Goal: Task Accomplishment & Management: Use online tool/utility

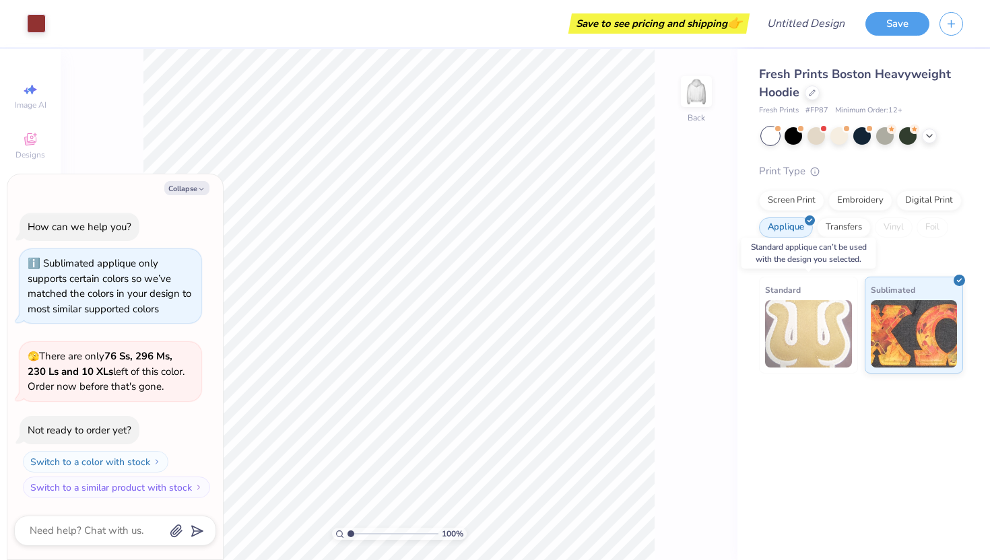
click at [799, 303] on img at bounding box center [808, 333] width 87 height 67
click at [801, 201] on div "Screen Print" at bounding box center [791, 198] width 65 height 20
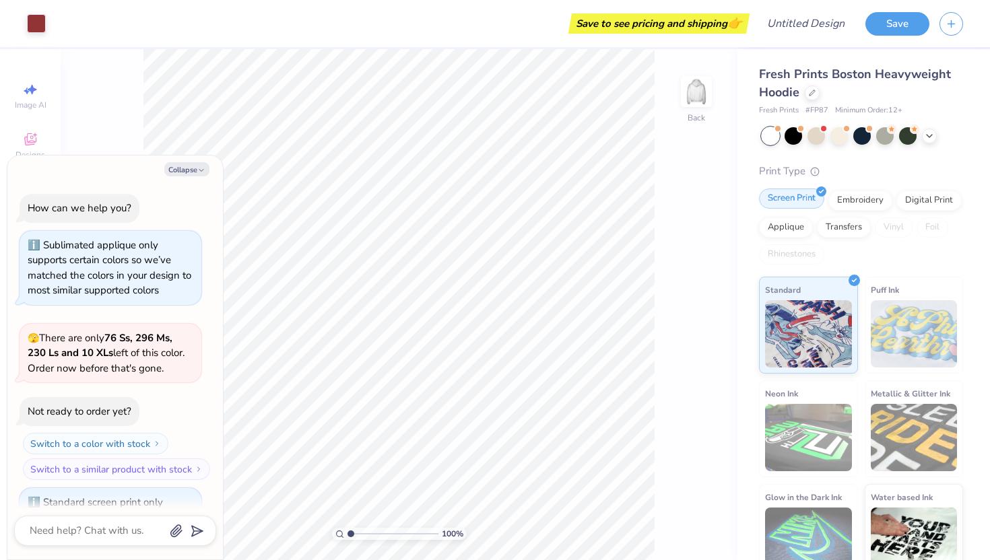
scroll to position [63, 0]
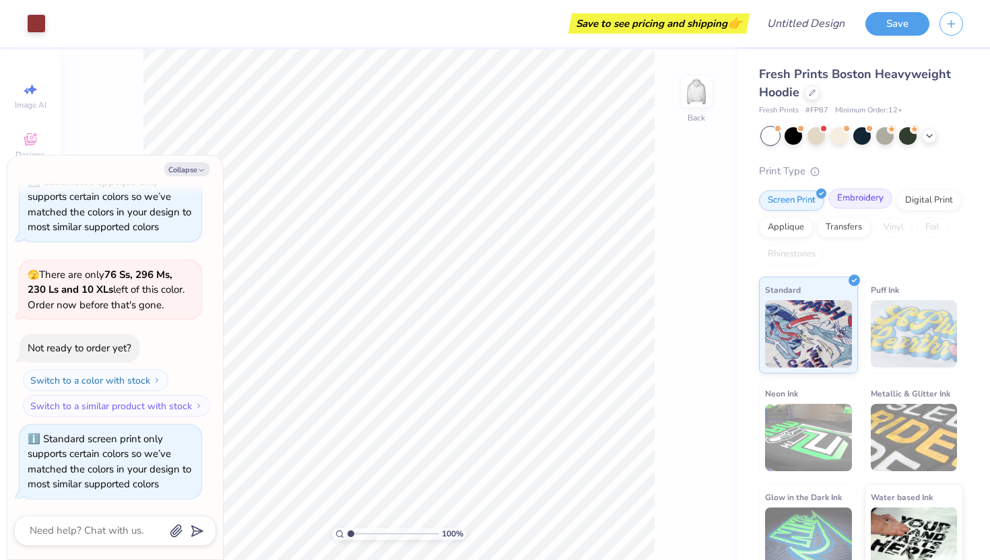
click at [855, 195] on div "Embroidery" at bounding box center [860, 198] width 64 height 20
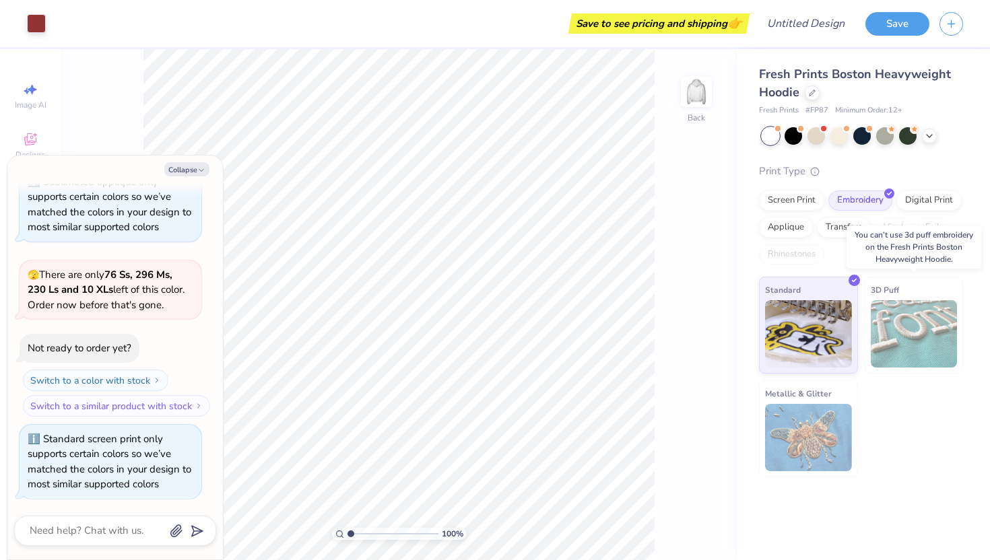
click at [936, 341] on img at bounding box center [913, 333] width 87 height 67
click at [927, 201] on div "Digital Print" at bounding box center [928, 198] width 65 height 20
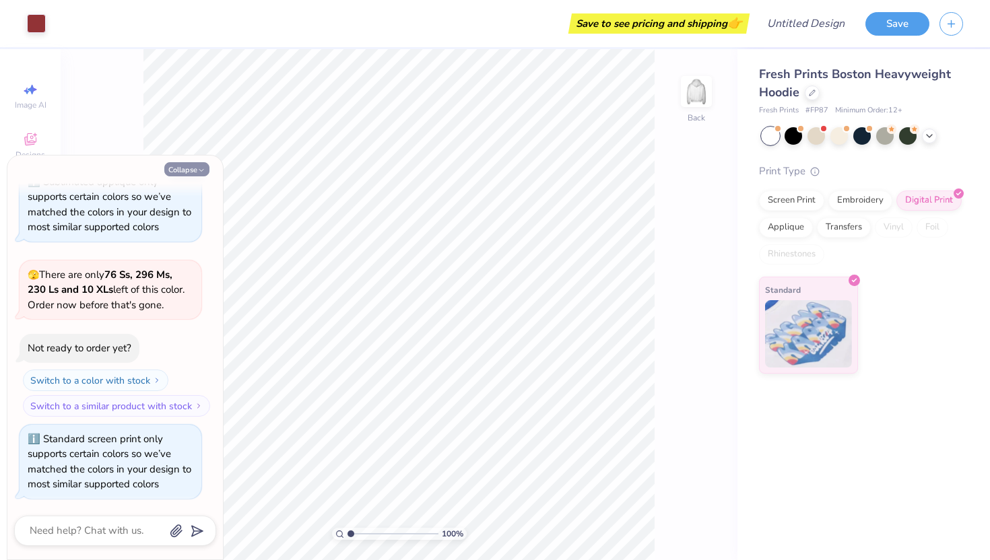
click at [199, 167] on icon "button" at bounding box center [201, 170] width 8 height 8
type textarea "x"
